Goal: Information Seeking & Learning: Learn about a topic

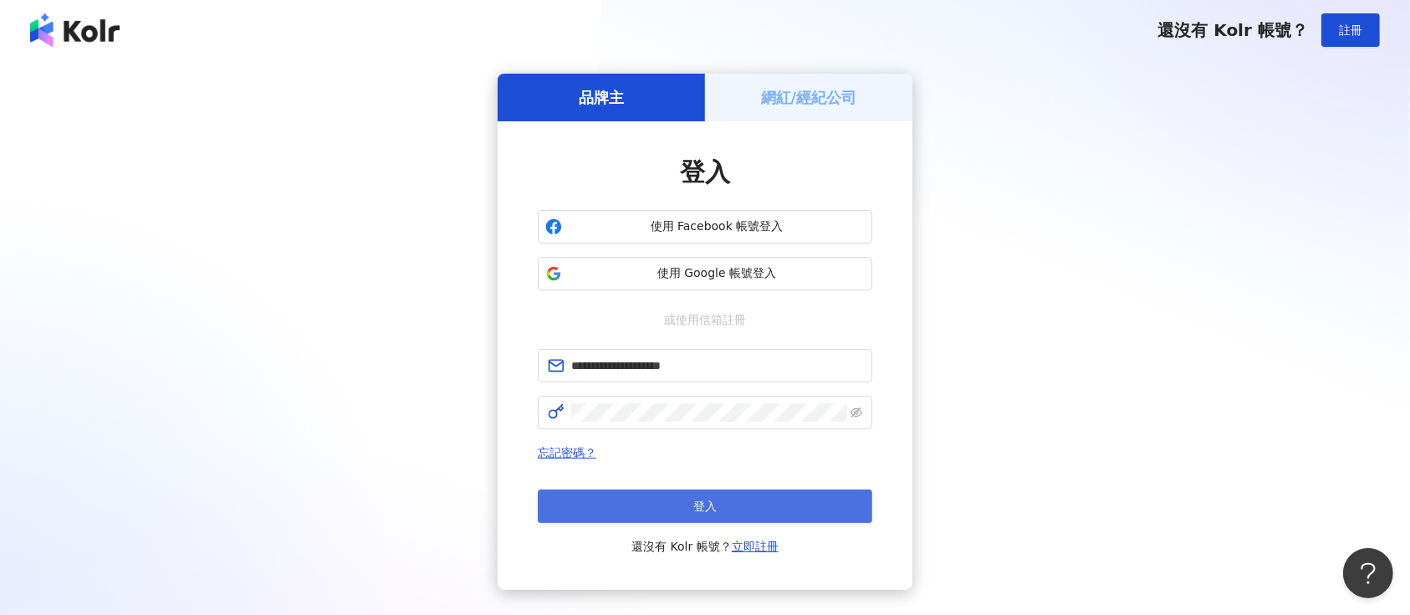
click at [682, 510] on button "登入" at bounding box center [705, 505] width 335 height 33
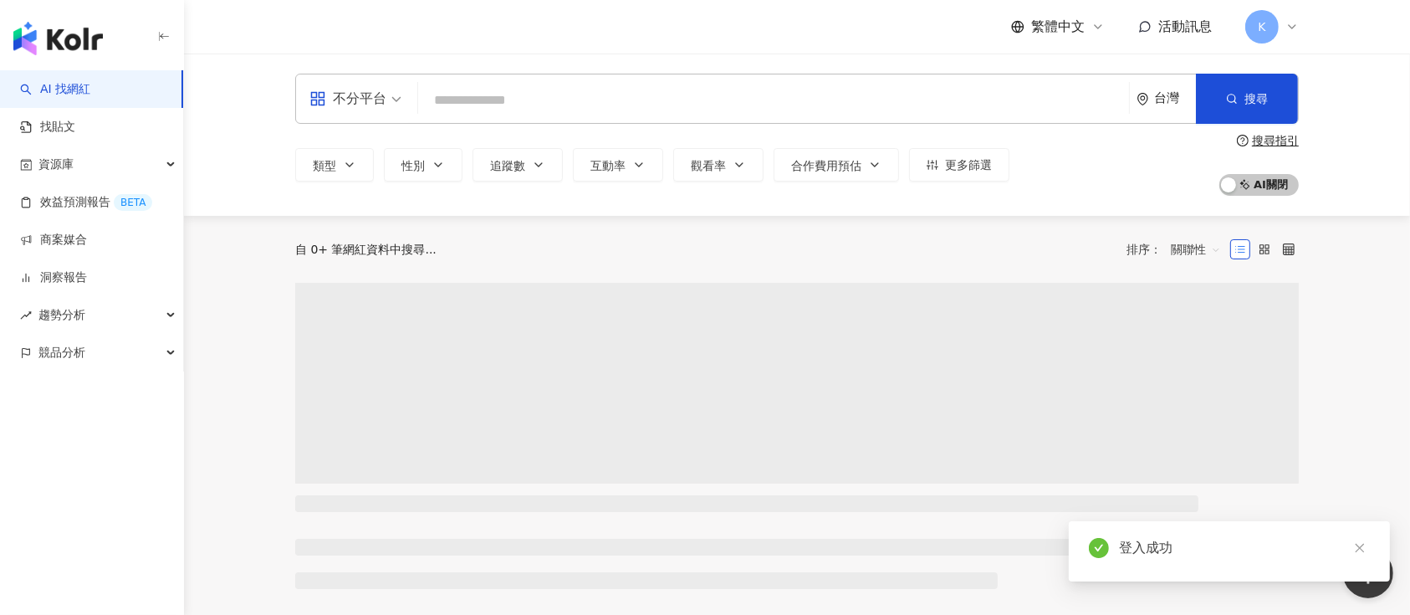
click at [480, 107] on input "search" at bounding box center [774, 100] width 698 height 32
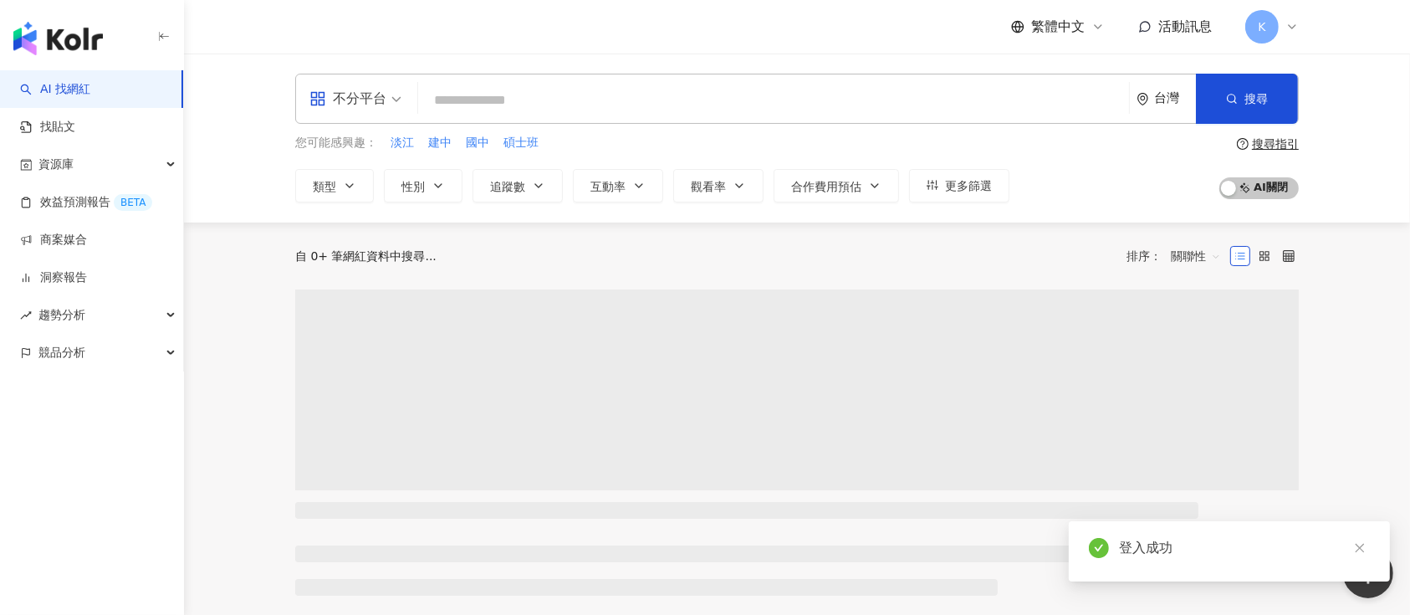
type input "******"
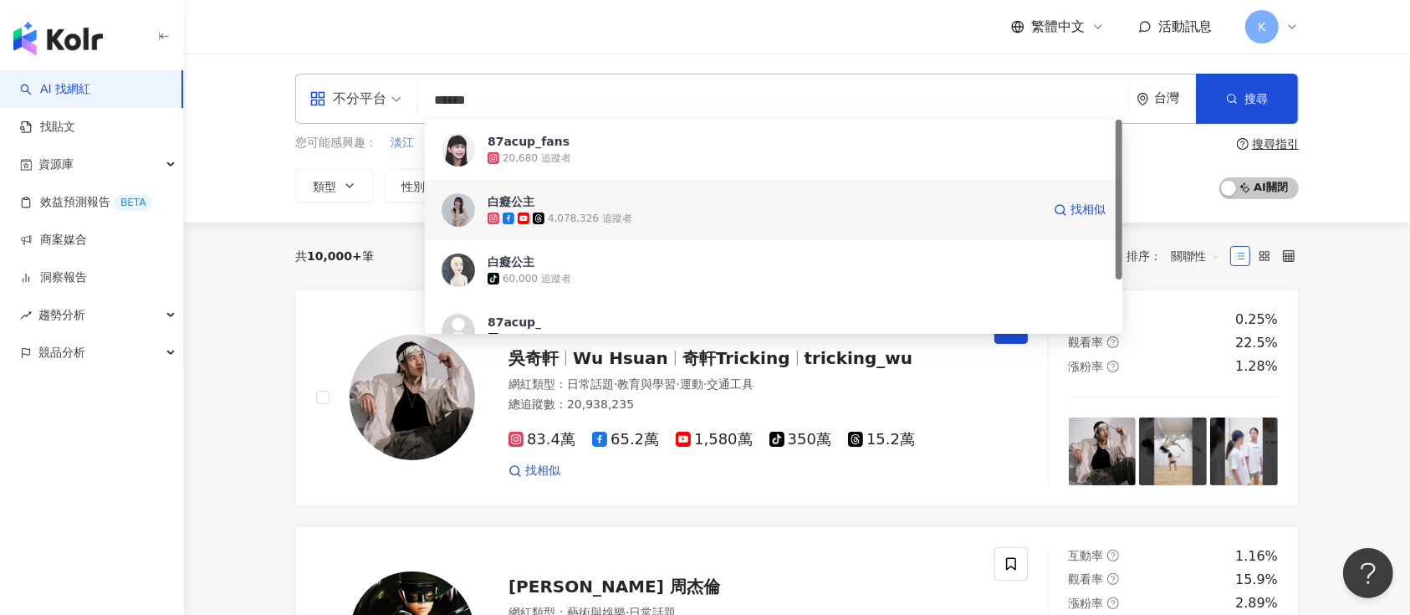
click at [537, 219] on icon at bounding box center [538, 218] width 8 height 8
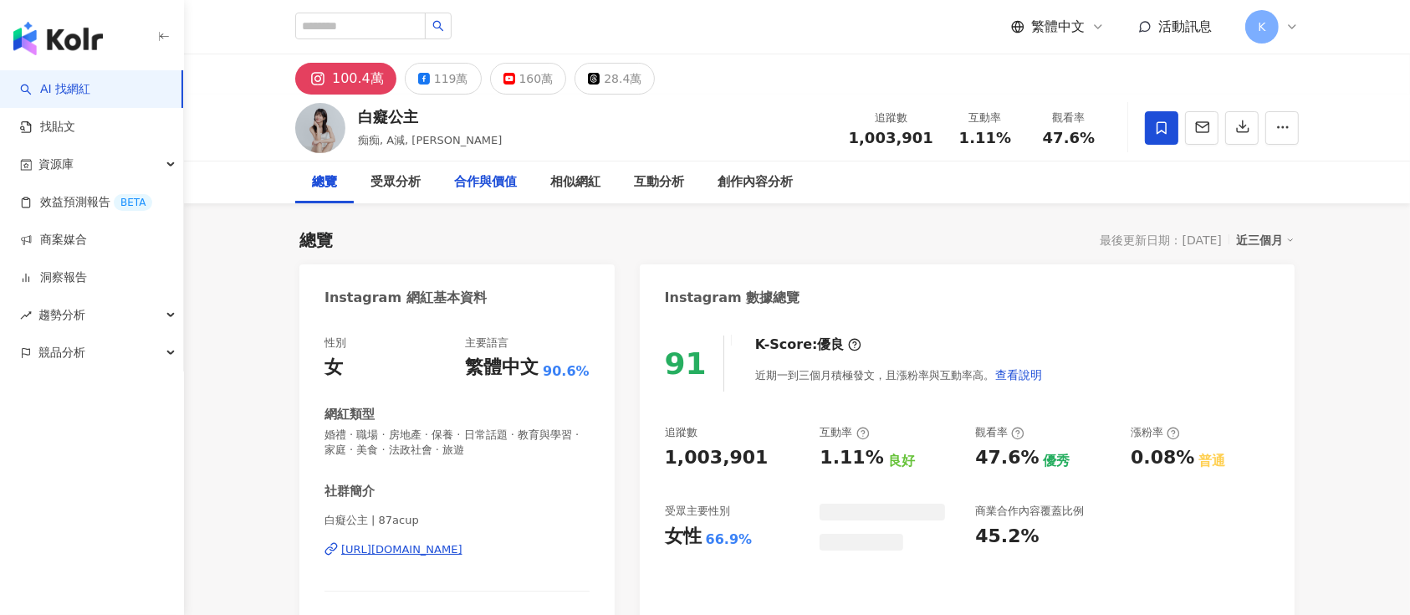
click at [442, 83] on div "119萬" at bounding box center [451, 78] width 34 height 23
click at [439, 74] on div "119萬" at bounding box center [451, 78] width 34 height 23
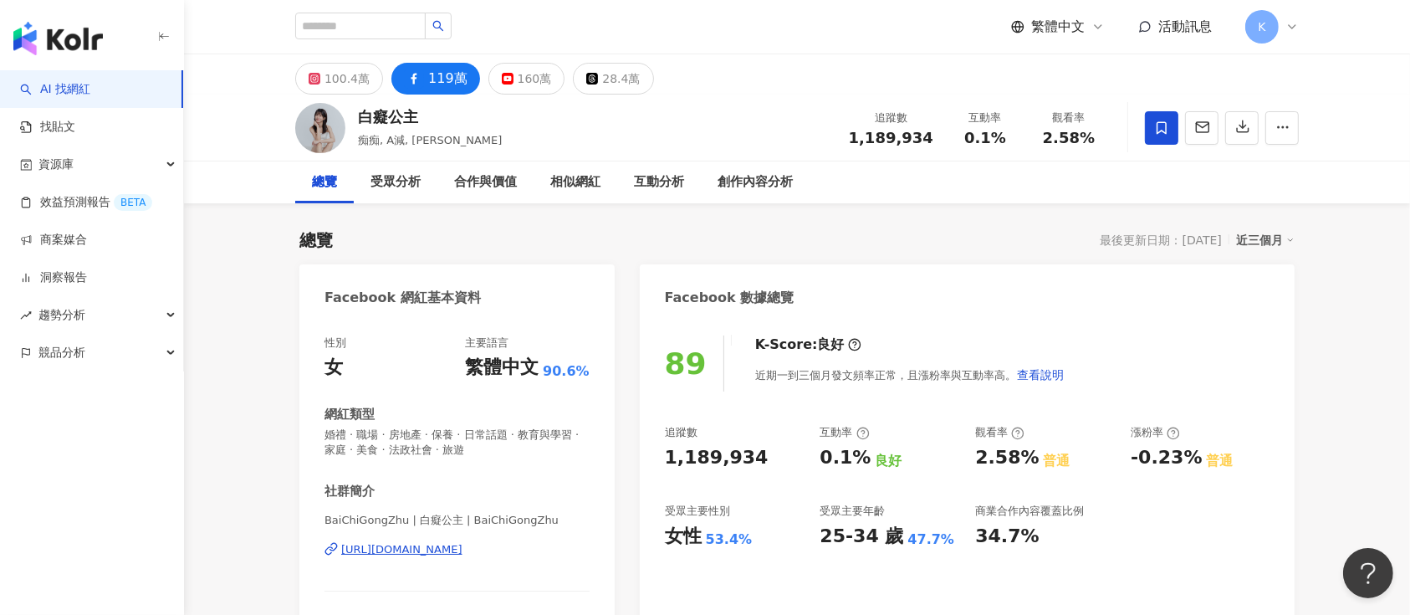
click at [410, 543] on div "[URL][DOMAIN_NAME]" at bounding box center [401, 549] width 121 height 15
